Goal: Task Accomplishment & Management: Manage account settings

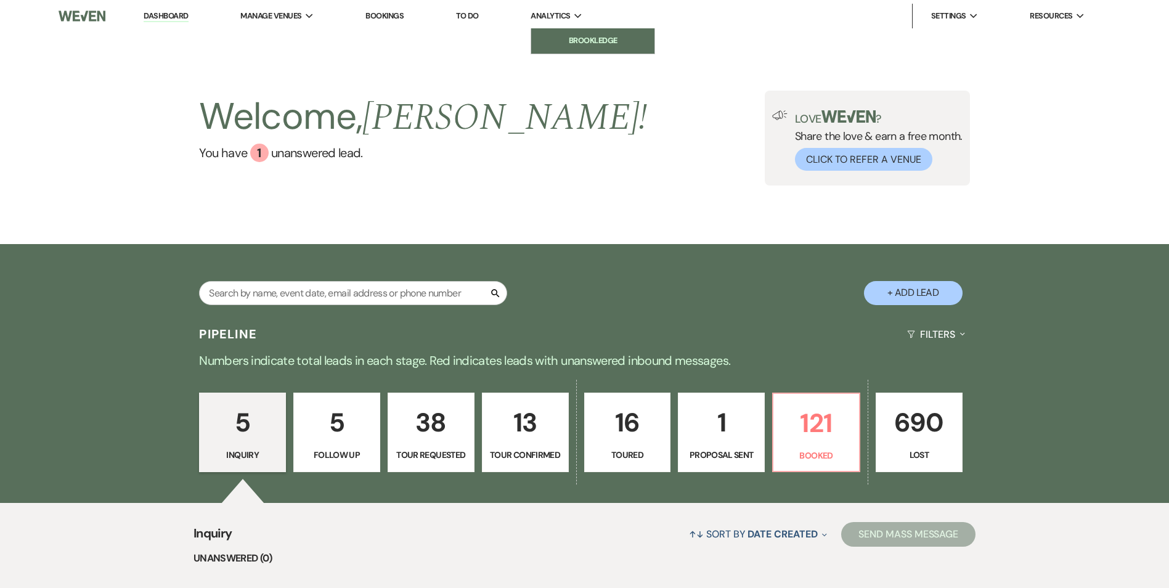
click at [568, 38] on li "Brookledge" at bounding box center [592, 41] width 111 height 12
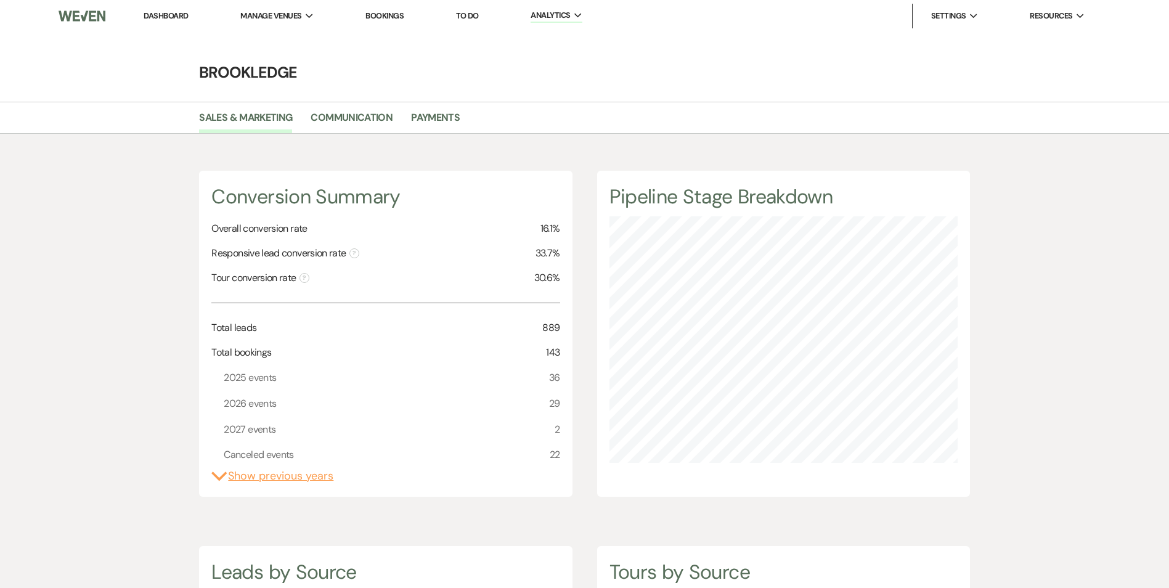
scroll to position [588, 1169]
click at [431, 120] on link "Payments" at bounding box center [435, 121] width 49 height 23
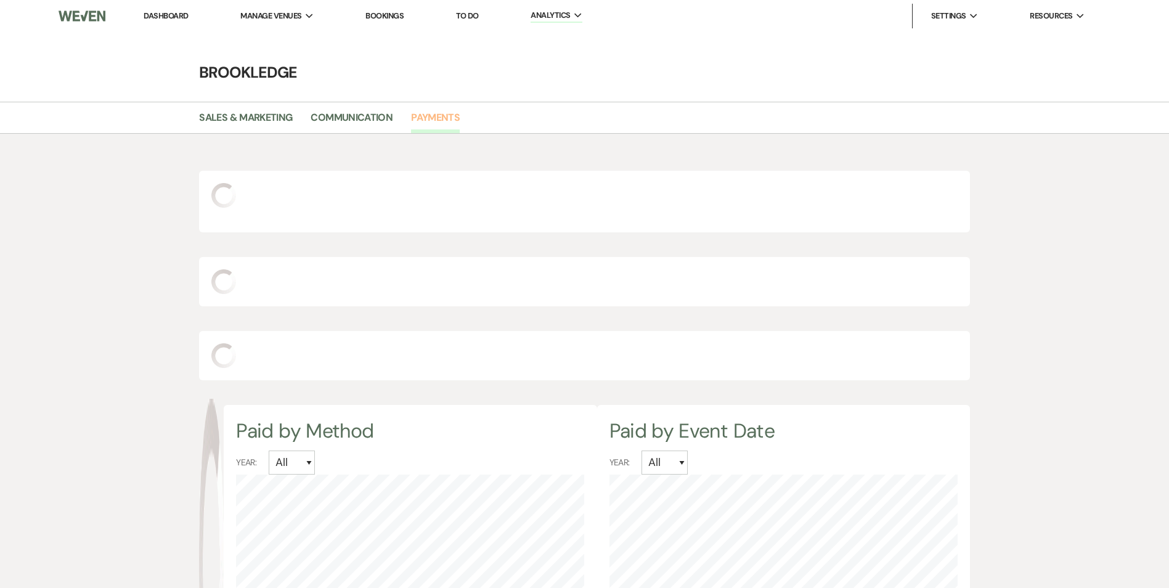
select select "2025"
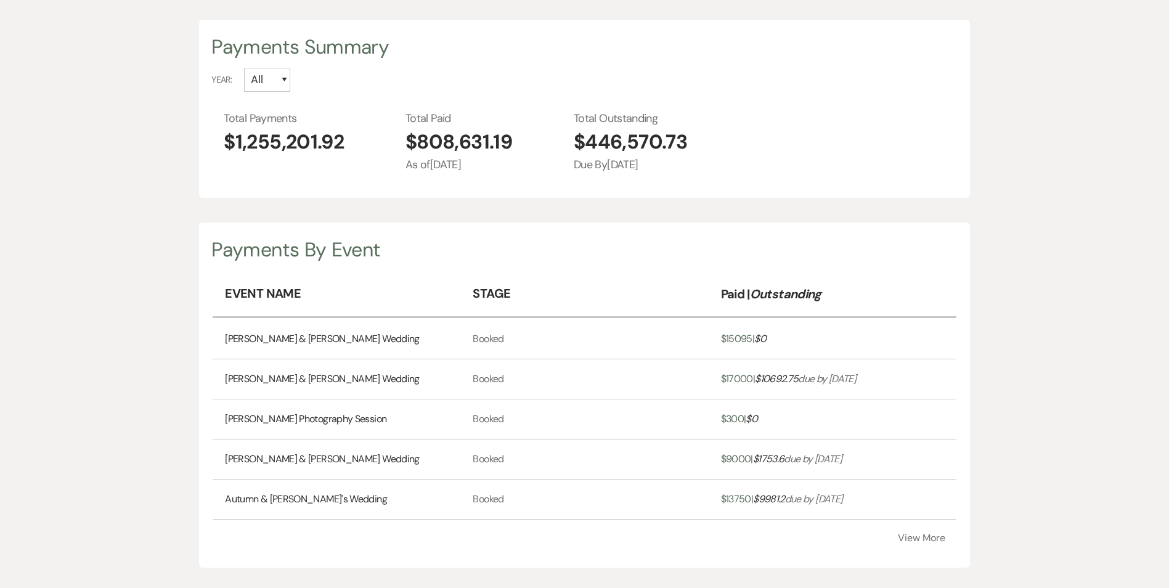
scroll to position [185, 0]
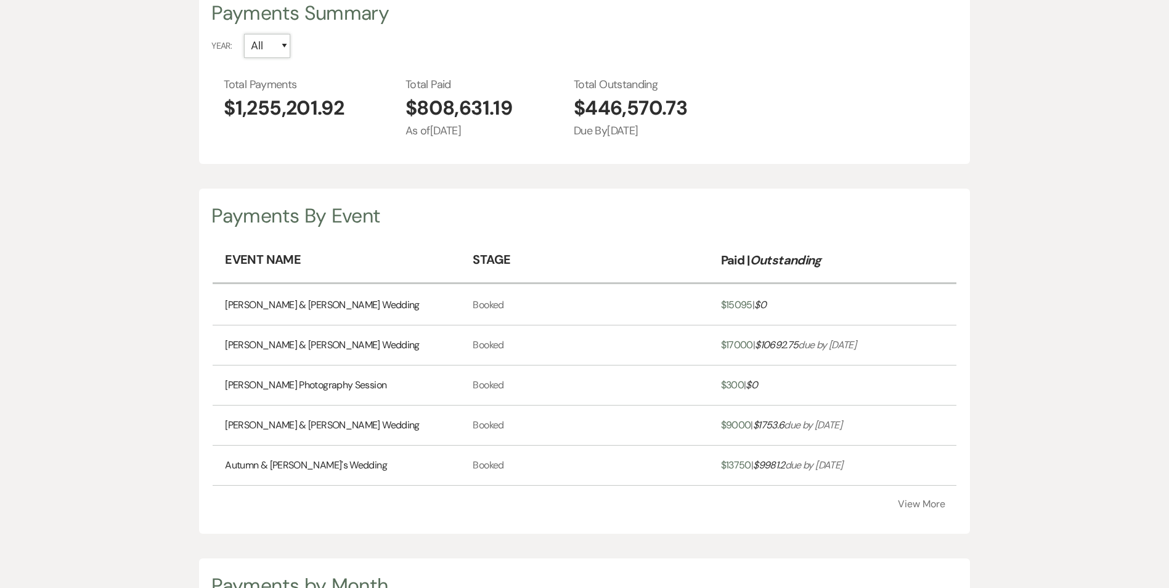
click at [280, 41] on select "All 2027 2026 2025 2024 2023 2022" at bounding box center [267, 46] width 46 height 24
select select "2025"
click at [244, 34] on select "All 2027 2026 2025 2024 2023 2022" at bounding box center [267, 46] width 46 height 24
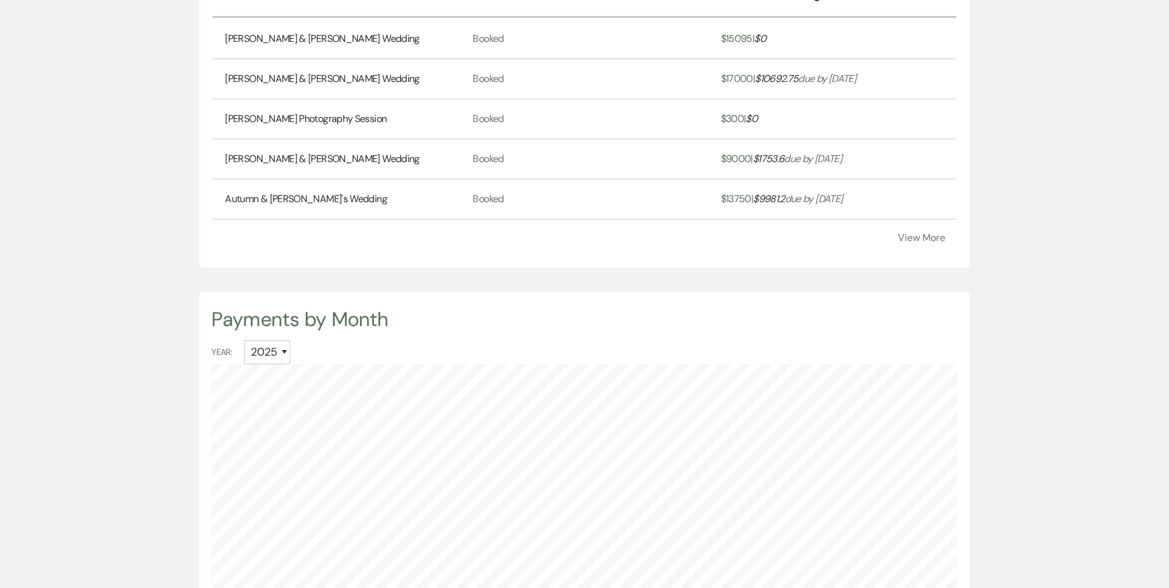
scroll to position [431, 0]
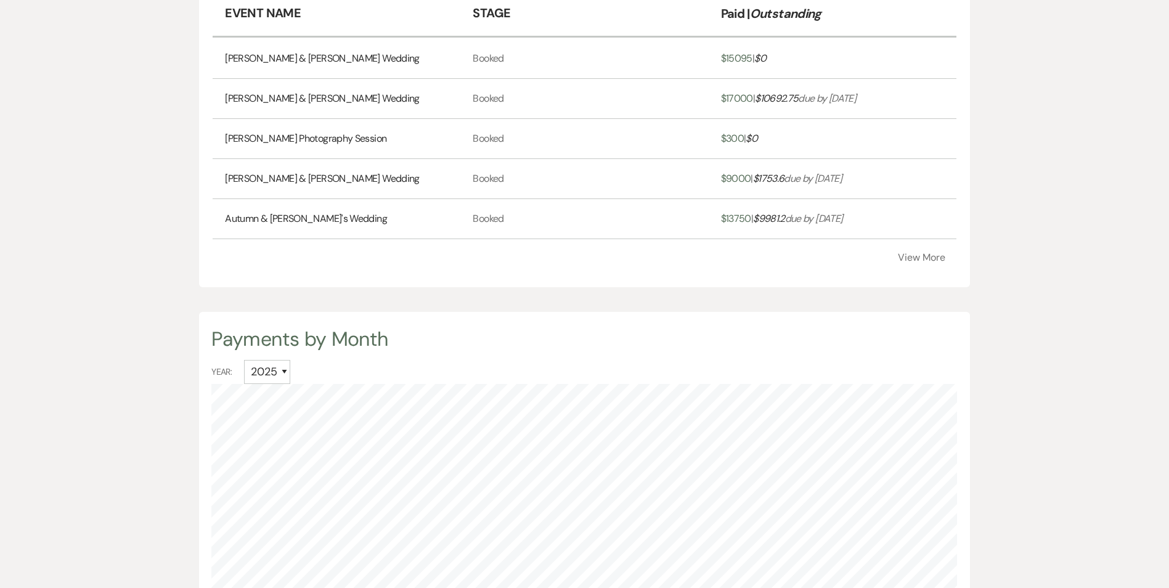
click at [938, 259] on button "View More" at bounding box center [921, 258] width 47 height 10
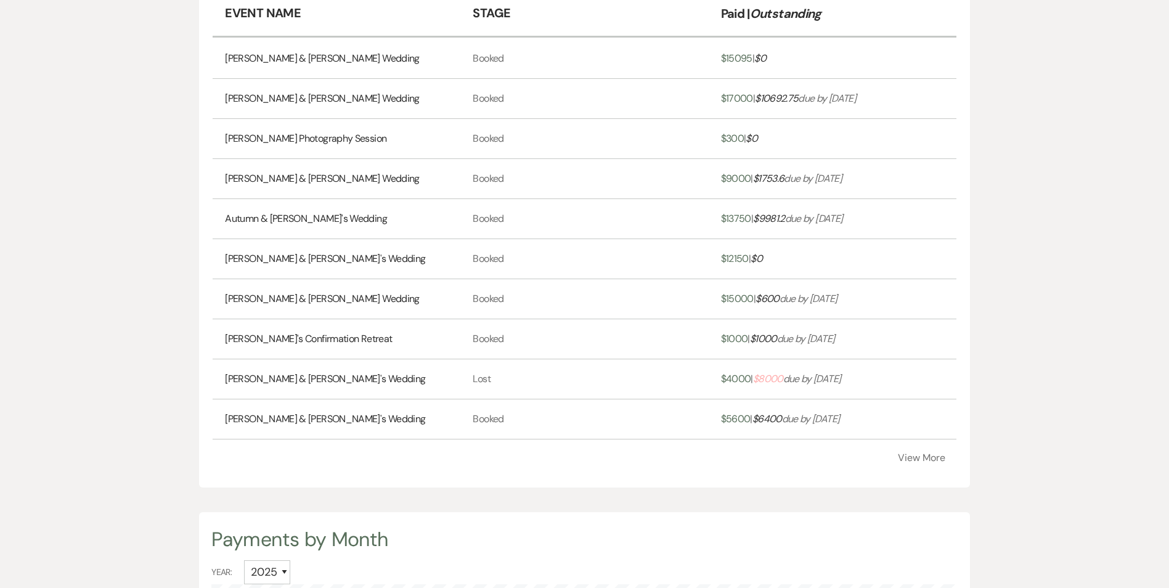
click at [921, 458] on button "View More" at bounding box center [921, 458] width 47 height 10
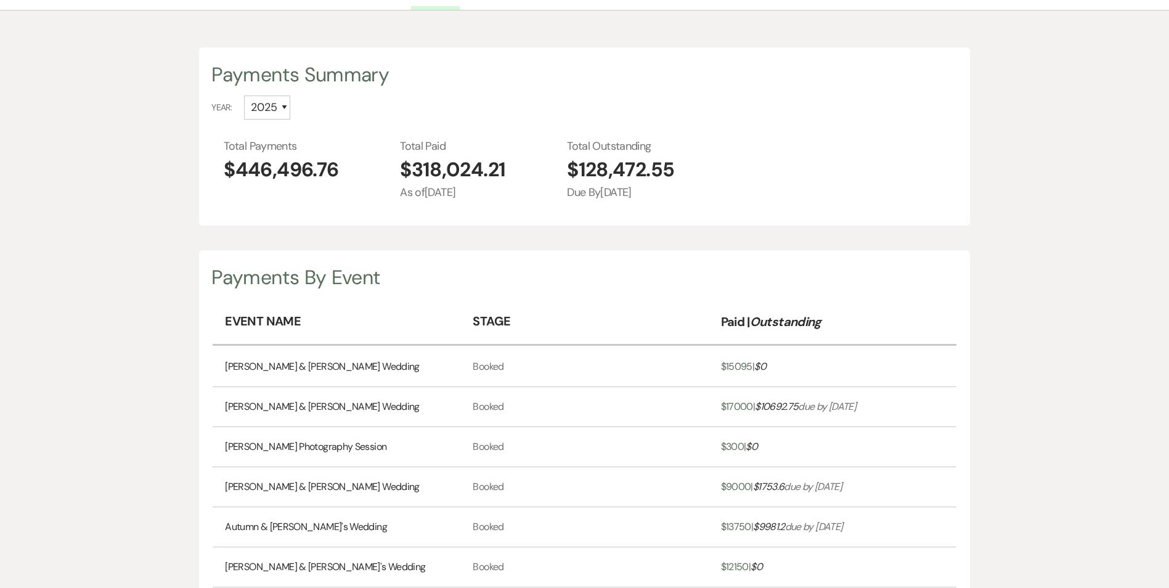
scroll to position [185, 0]
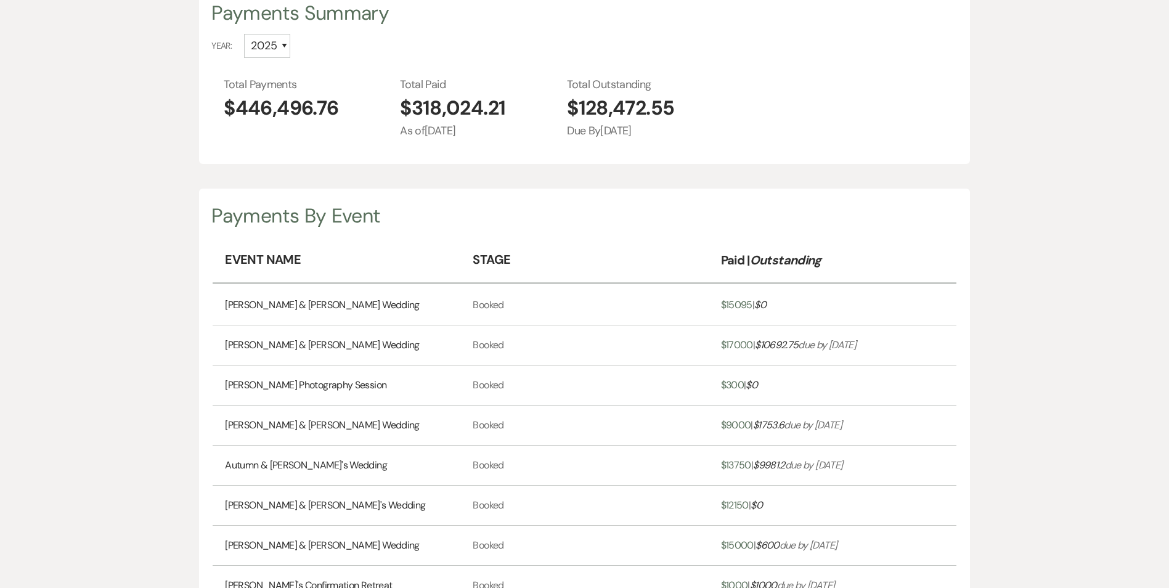
click at [343, 301] on link "[PERSON_NAME] & [PERSON_NAME] Wedding" at bounding box center [322, 305] width 194 height 15
